Goal: Book appointment/travel/reservation

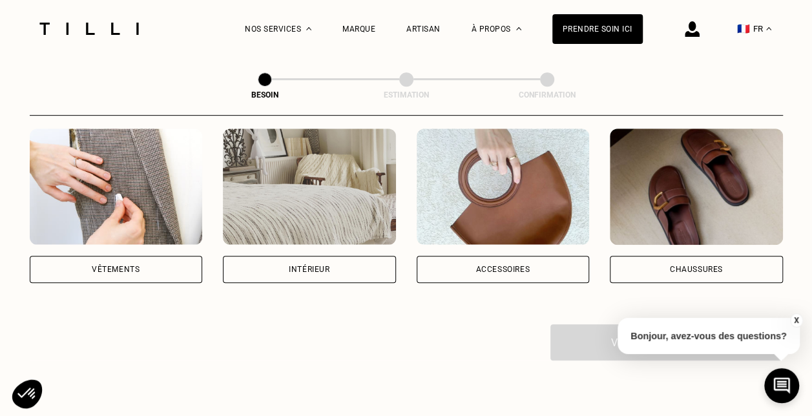
scroll to position [258, 0]
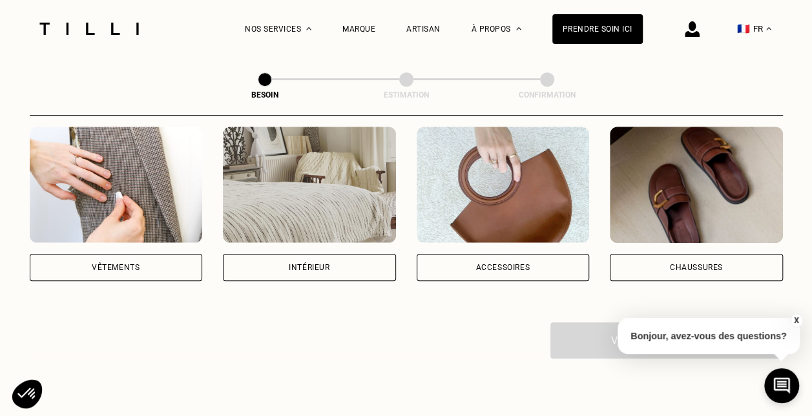
click at [110, 254] on div "Vêtements" at bounding box center [116, 267] width 173 height 27
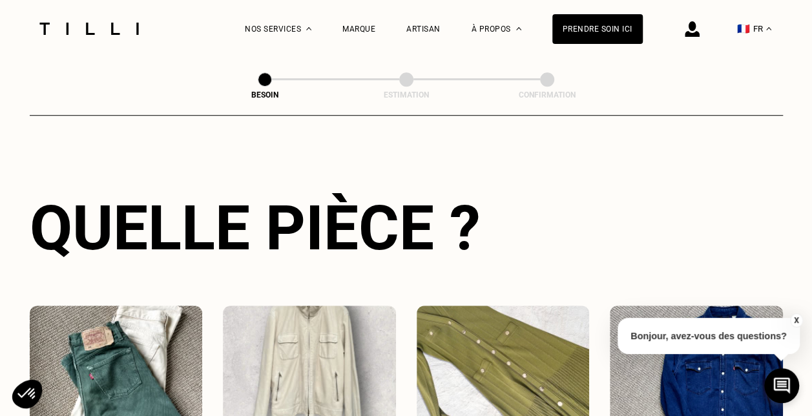
scroll to position [663, 0]
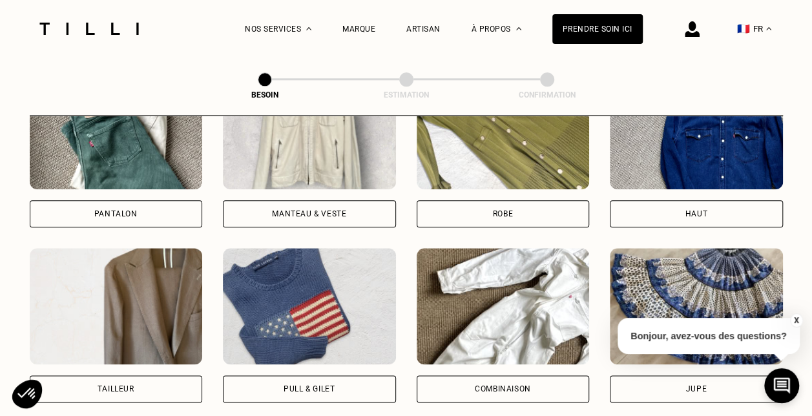
click at [101, 208] on div "Pantalon" at bounding box center [116, 213] width 173 height 27
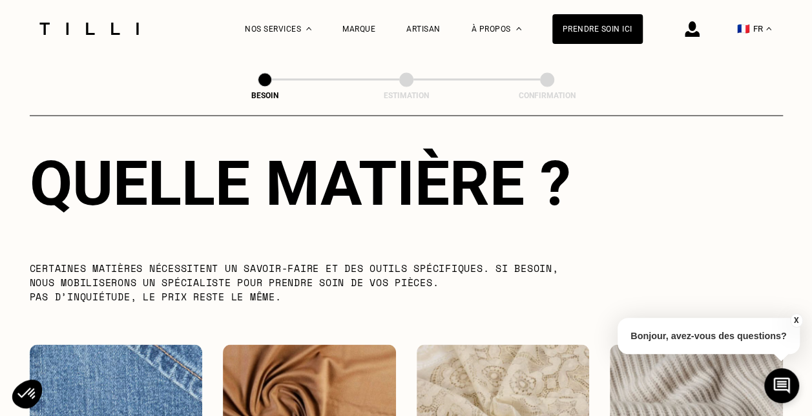
scroll to position [1318, 0]
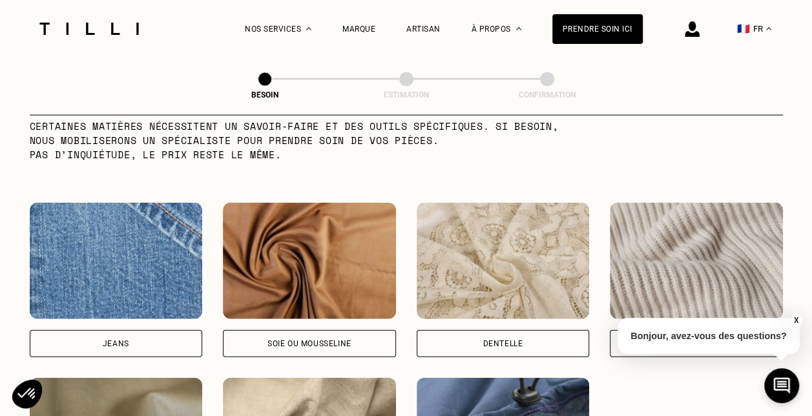
click at [108, 249] on img at bounding box center [116, 261] width 173 height 116
select select "FR"
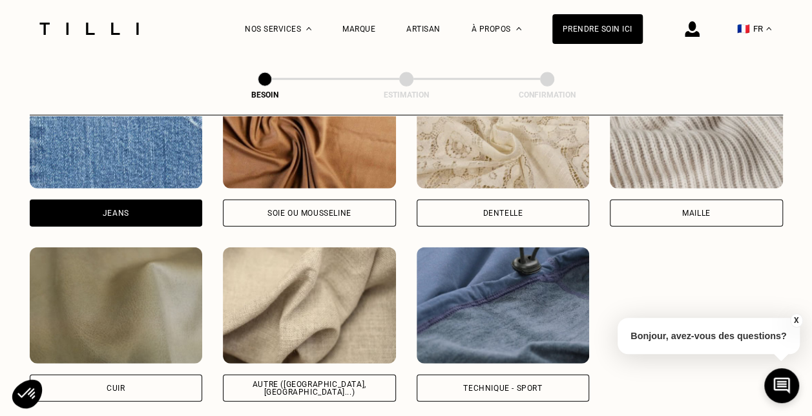
scroll to position [1476, 0]
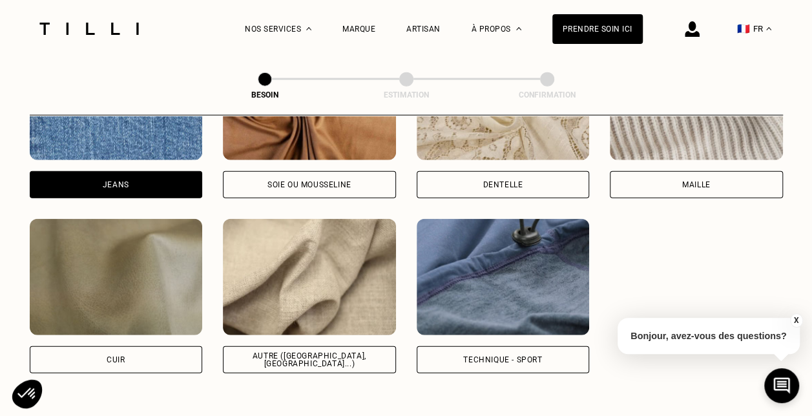
click at [306, 226] on img at bounding box center [309, 277] width 173 height 116
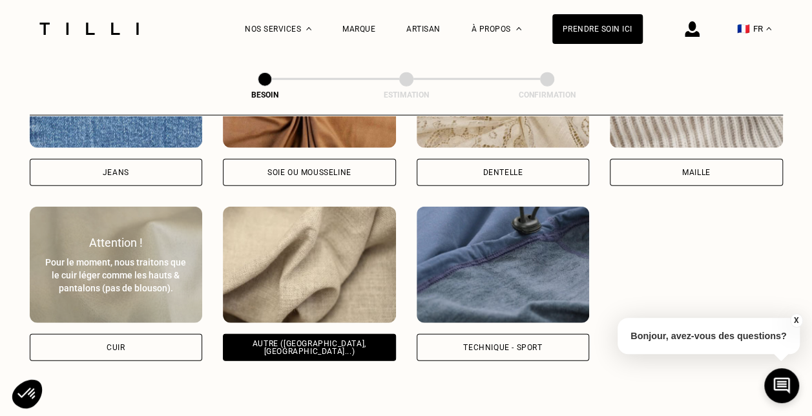
scroll to position [1347, 0]
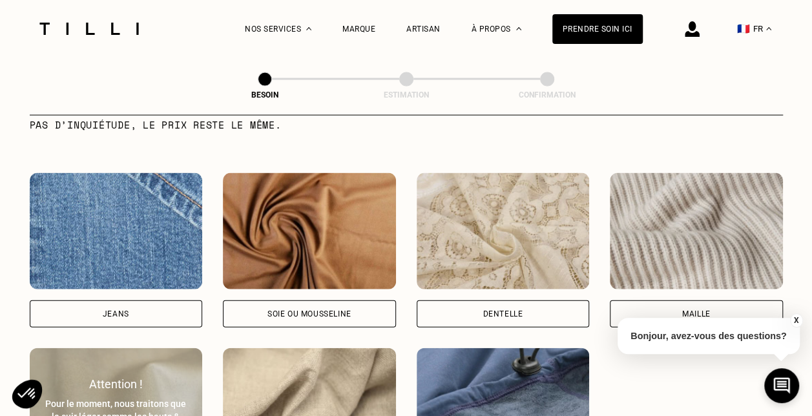
click at [120, 210] on img at bounding box center [116, 231] width 173 height 116
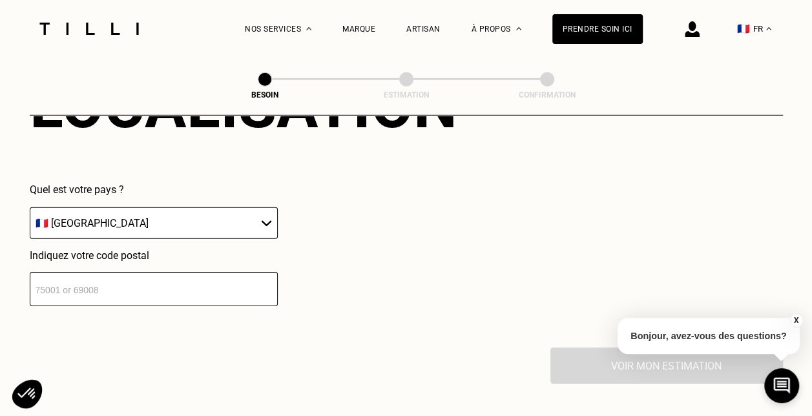
scroll to position [1864, 0]
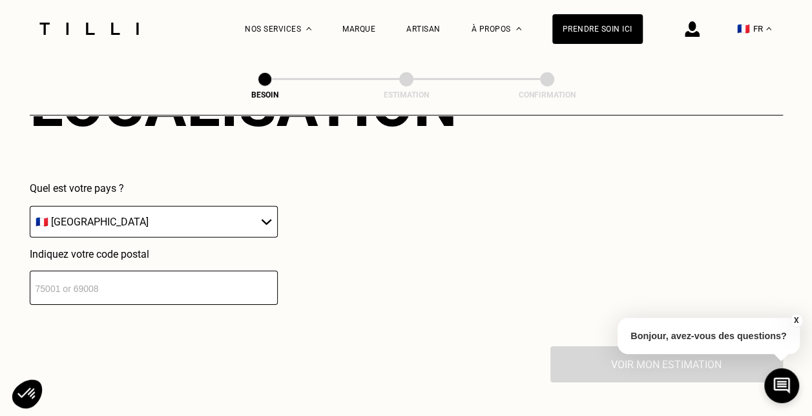
click at [109, 271] on input "number" at bounding box center [154, 288] width 248 height 34
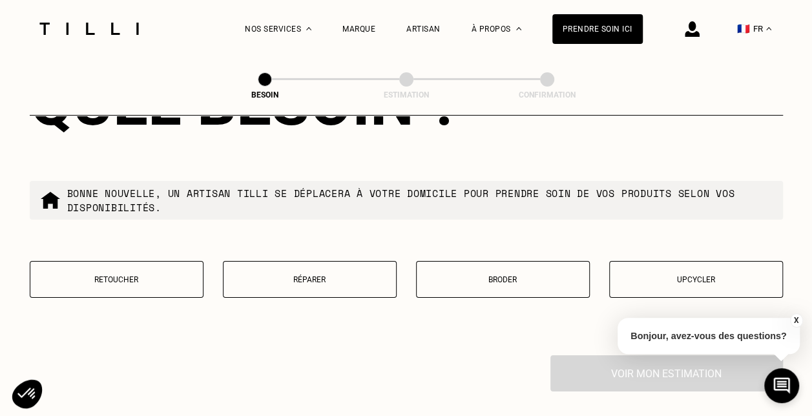
scroll to position [2184, 0]
type input "92600"
click at [109, 275] on p "Retoucher" at bounding box center [117, 279] width 160 height 9
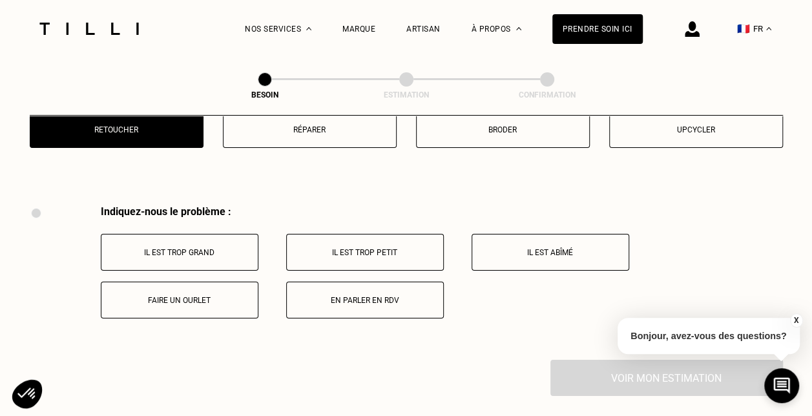
scroll to position [2387, 0]
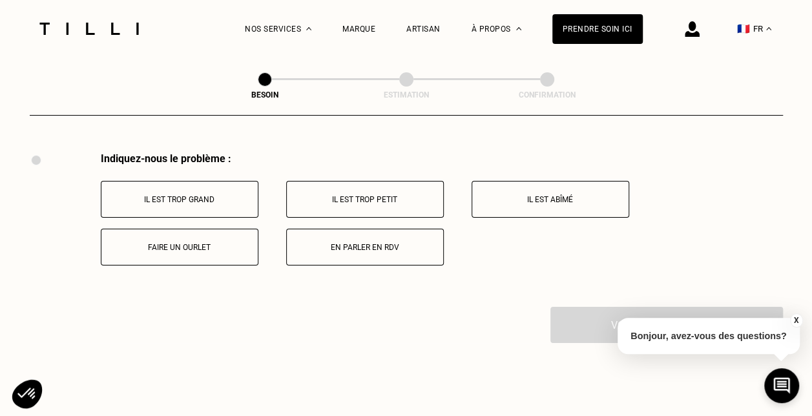
click at [199, 247] on button "Faire un ourlet" at bounding box center [180, 247] width 158 height 37
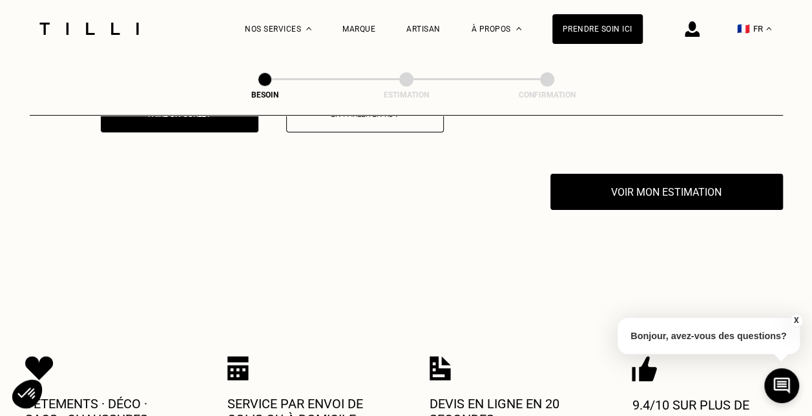
scroll to position [2541, 0]
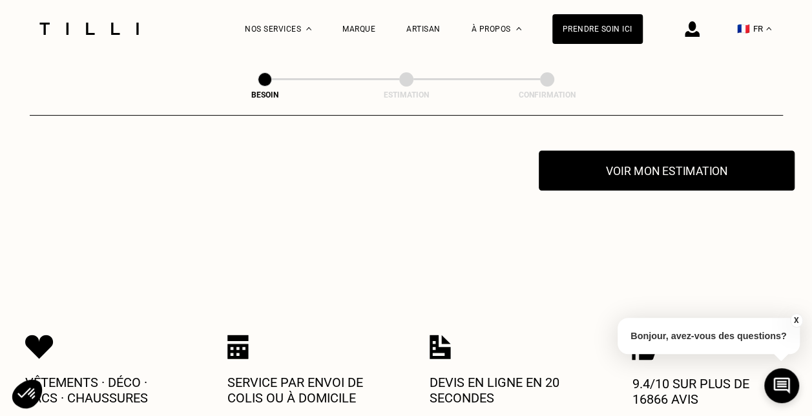
click at [602, 169] on button "Voir mon estimation" at bounding box center [667, 170] width 256 height 40
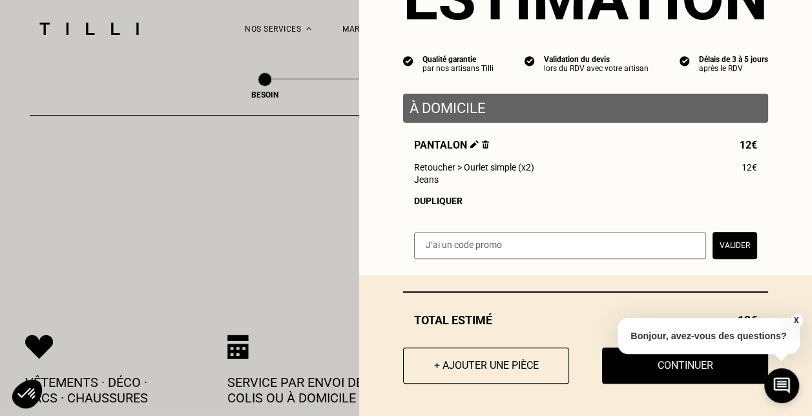
scroll to position [19, 0]
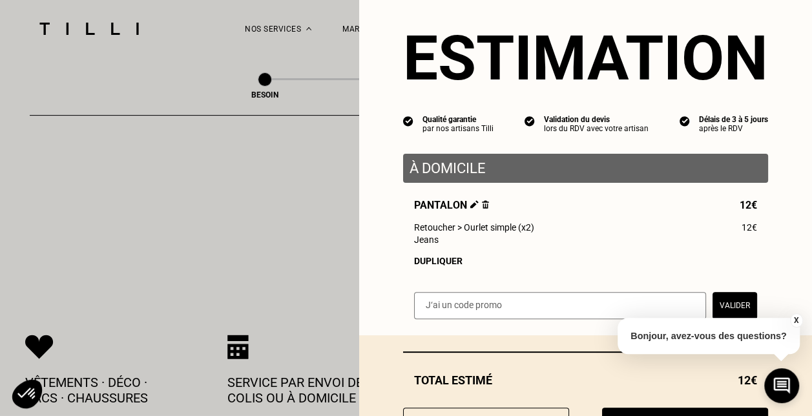
select select "FR"
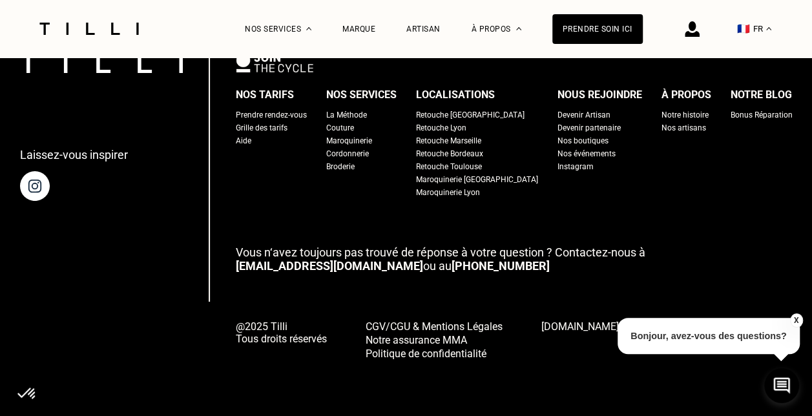
scroll to position [2497, 0]
